Goal: Information Seeking & Learning: Learn about a topic

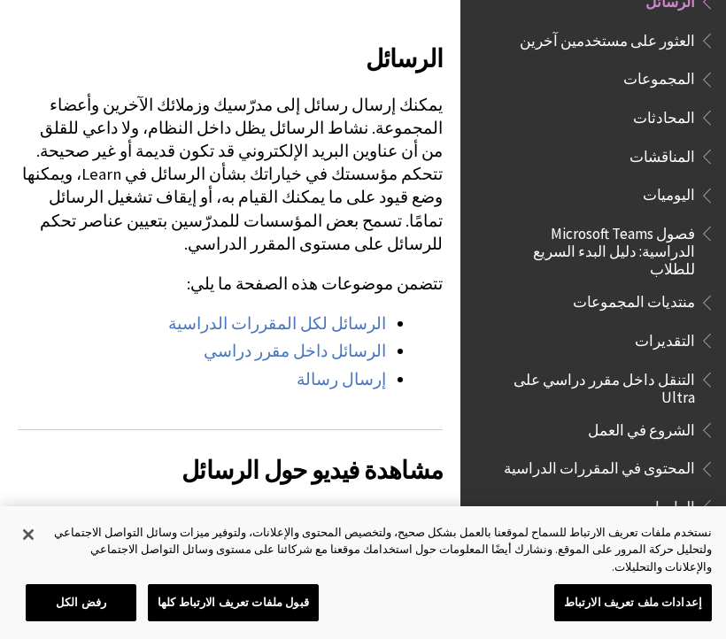
scroll to position [1907, 0]
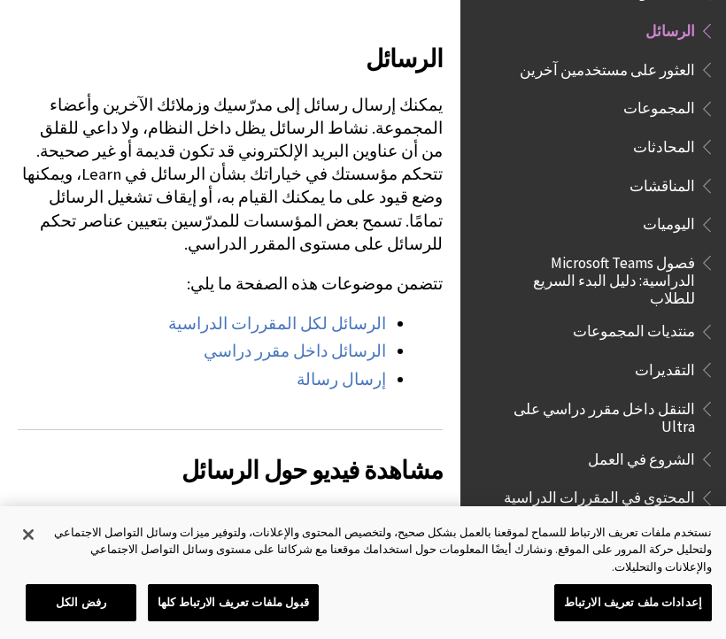
click at [545, 248] on span "فصول Microsoft Teams الدراسية: دليل البدء السريع للطلاب" at bounding box center [601, 277] width 187 height 59
click at [589, 248] on span "فصول Microsoft Teams الدراسية: دليل البدء السريع للطلاب" at bounding box center [601, 277] width 187 height 59
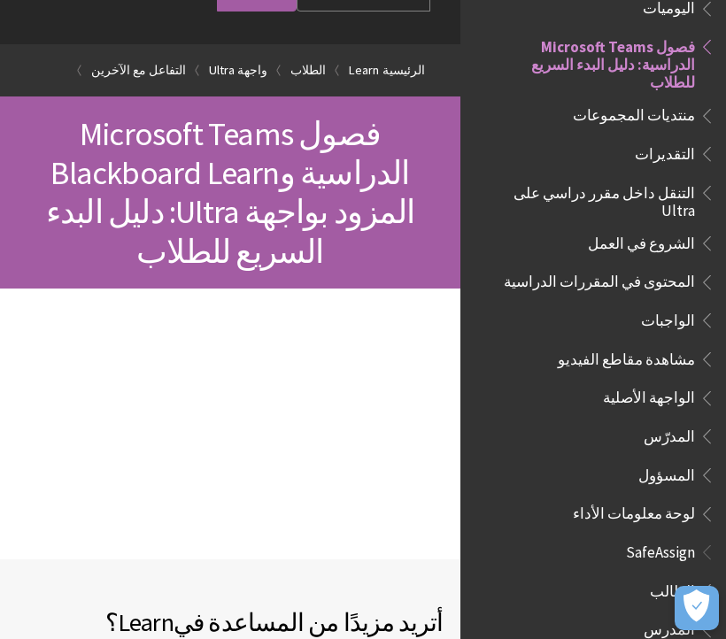
scroll to position [97, 0]
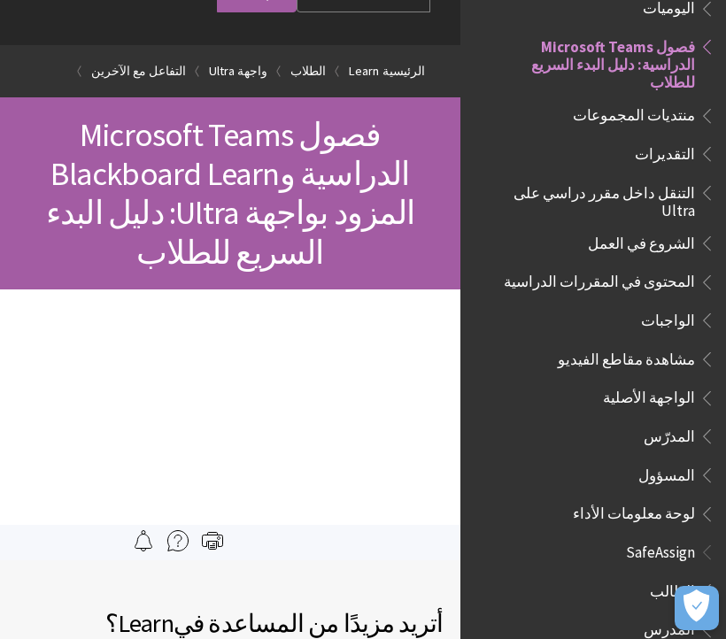
click at [619, 345] on span "مشاهدة مقاطع الفيديو" at bounding box center [626, 357] width 137 height 24
click at [631, 345] on span "مشاهدة مقاطع الفيديو" at bounding box center [626, 357] width 137 height 24
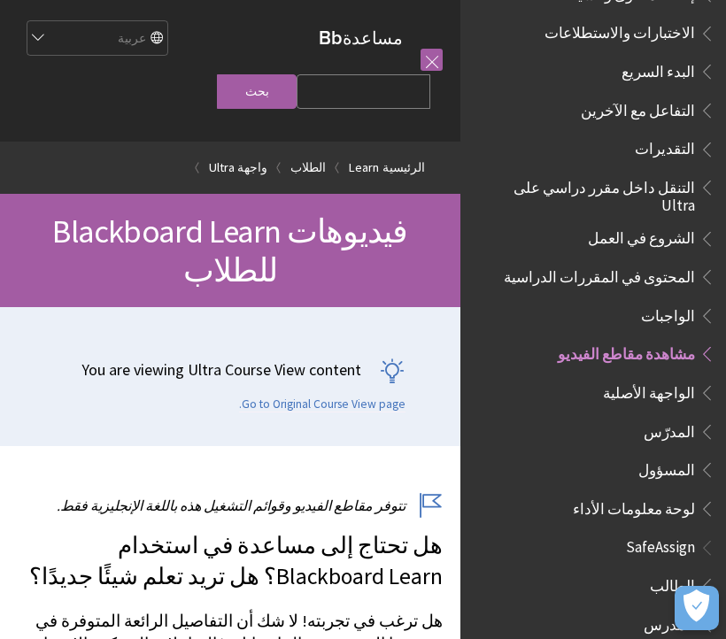
click at [384, 109] on input "Search Query" at bounding box center [364, 91] width 134 height 35
type input "فصل"
click at [295, 94] on input "بحث" at bounding box center [257, 91] width 80 height 35
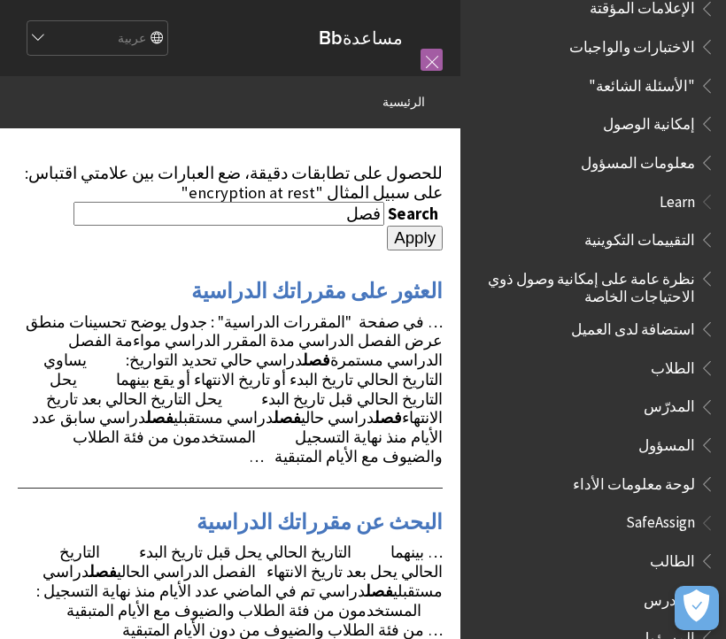
scroll to position [950, 0]
click at [432, 49] on link at bounding box center [432, 60] width 22 height 22
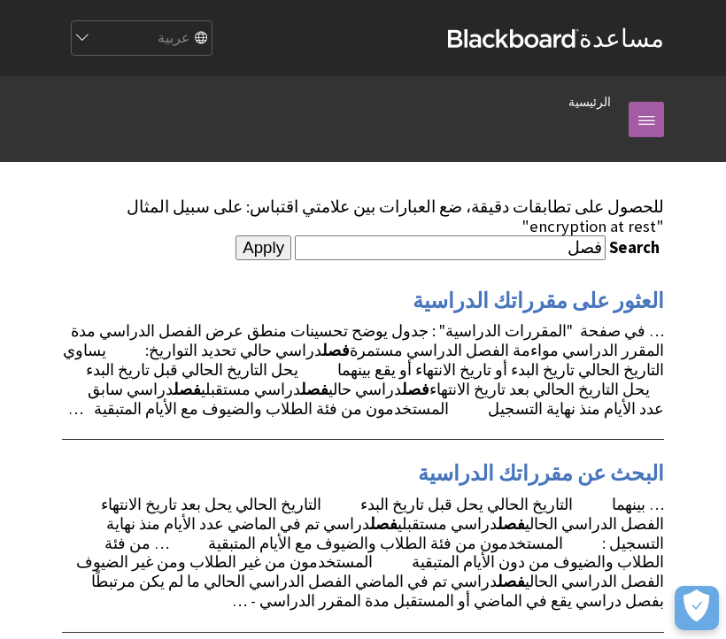
click at [666, 103] on div "مسار التنقل الرئيسية كل المنتجات Ally Ally الخاص بنظام إدارة التعلم Ally الخاص …" at bounding box center [363, 119] width 638 height 86
click at [644, 126] on link at bounding box center [646, 119] width 35 height 35
